Goal: Navigation & Orientation: Find specific page/section

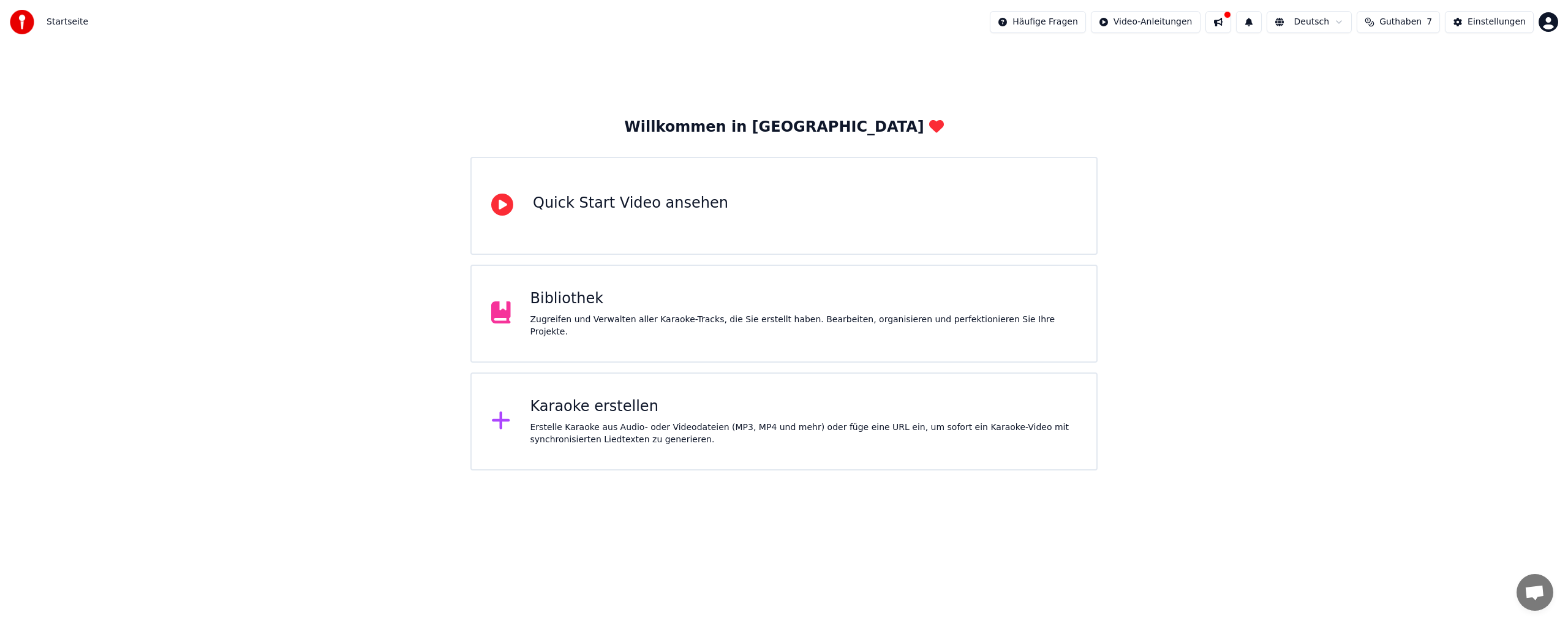
click at [1231, 20] on button at bounding box center [1218, 21] width 26 height 22
click at [1503, 23] on div "Einstellungen" at bounding box center [1497, 21] width 58 height 12
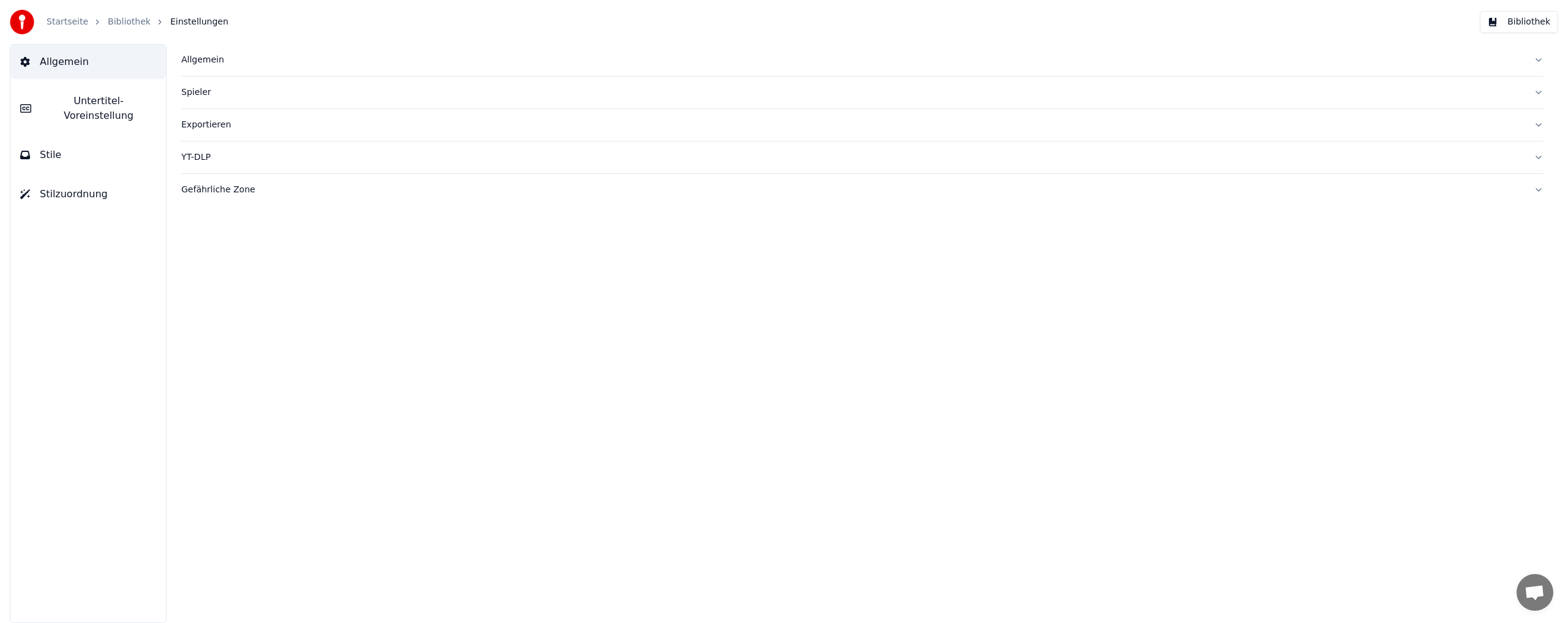
click at [1517, 23] on button "Bibliothek" at bounding box center [1519, 21] width 78 height 22
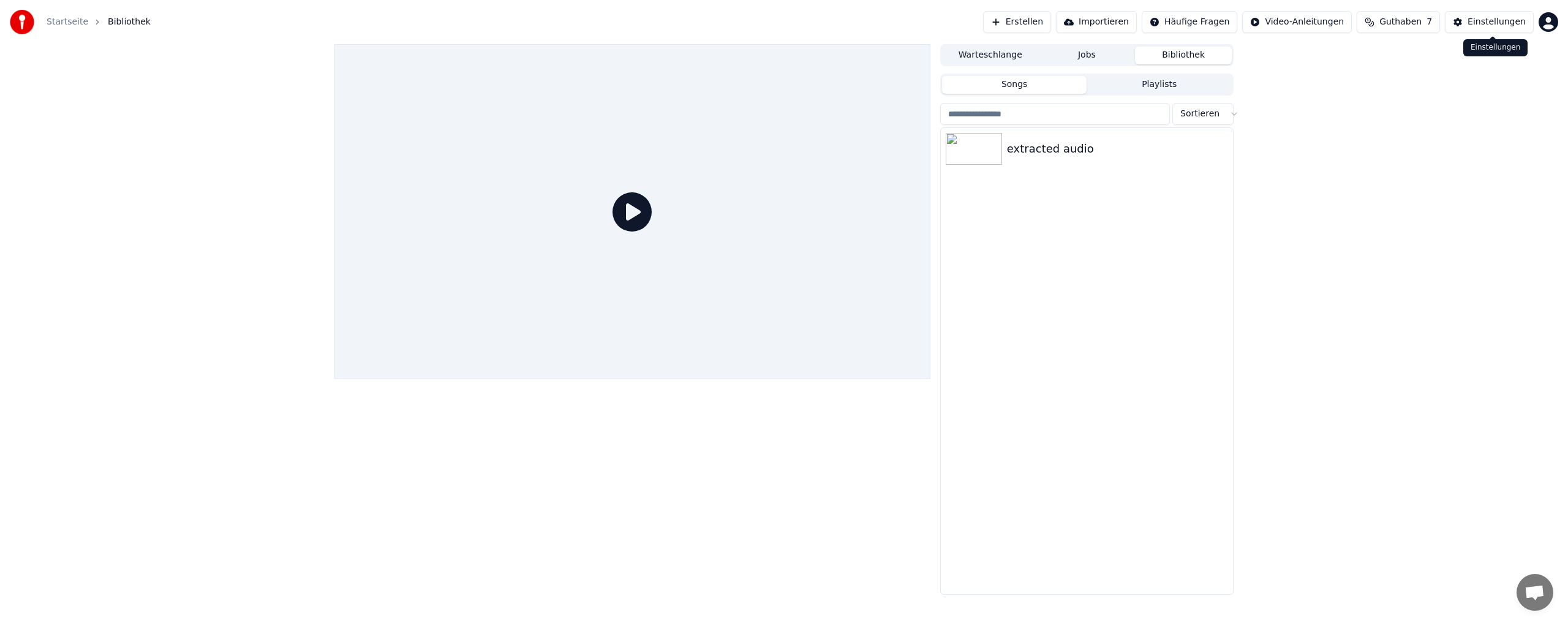
click at [1512, 21] on div "Einstellungen" at bounding box center [1497, 21] width 58 height 12
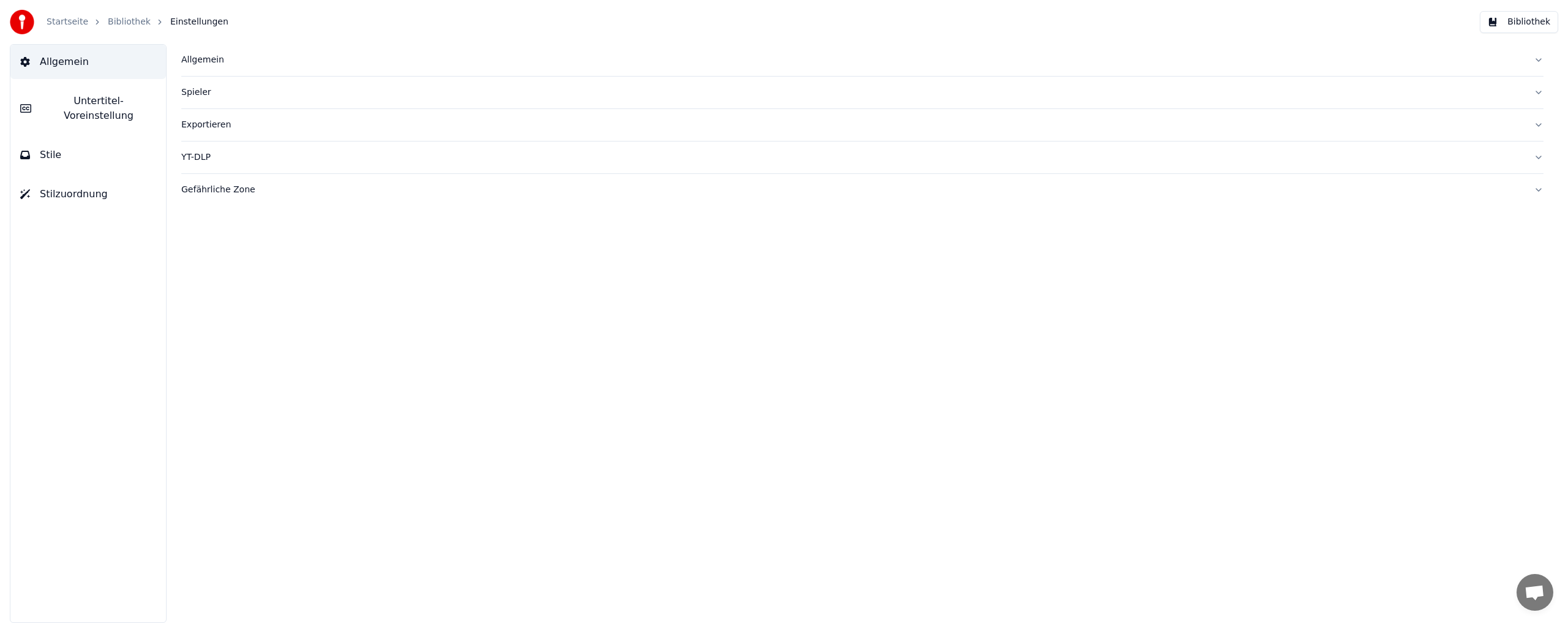
click at [1512, 21] on button "Bibliothek" at bounding box center [1519, 21] width 78 height 22
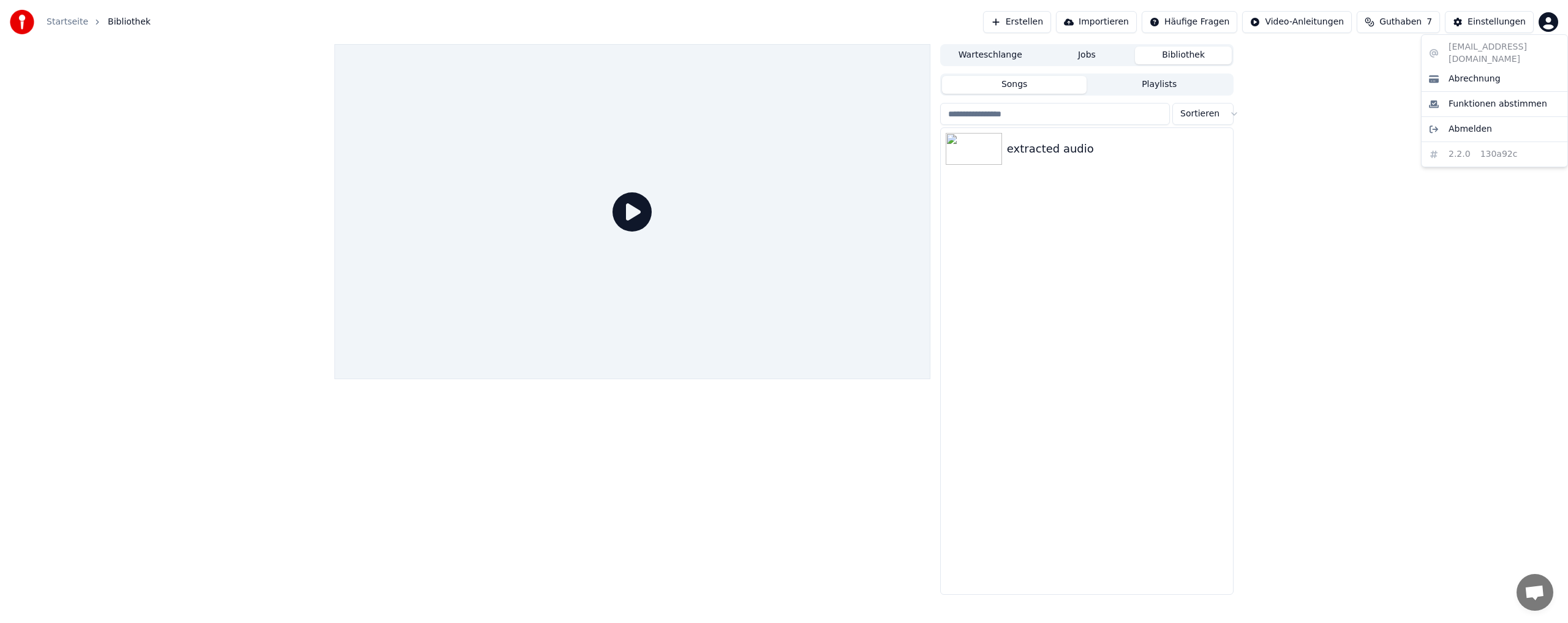
click at [1546, 18] on html "Startseite Bibliothek Erstellen Importieren Häufige Fragen Video-Anleitungen Gu…" at bounding box center [784, 312] width 1568 height 623
click at [60, 24] on link "Startseite" at bounding box center [68, 21] width 42 height 12
